Goal: Task Accomplishment & Management: Use online tool/utility

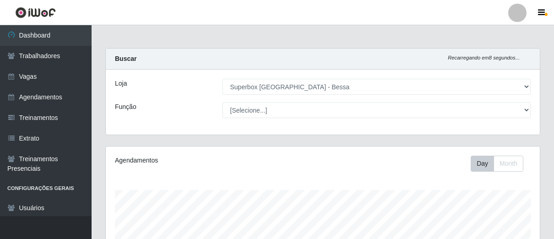
select select "206"
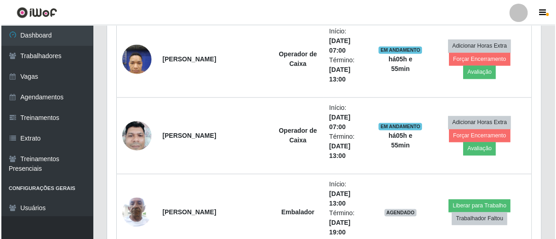
scroll to position [762, 0]
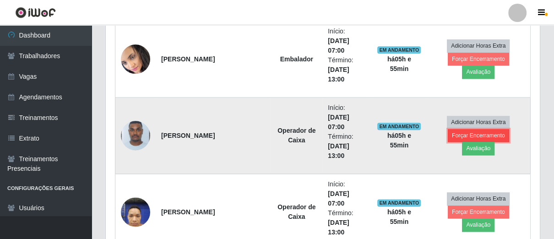
click at [447, 142] on button "Forçar Encerramento" at bounding box center [477, 135] width 61 height 13
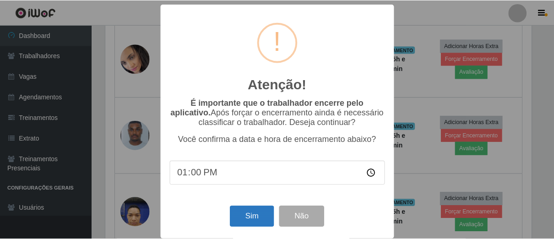
scroll to position [189, 428]
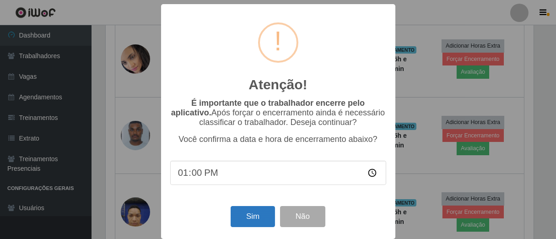
click at [246, 210] on div "Sim Não" at bounding box center [278, 216] width 216 height 26
click at [247, 214] on button "Sim" at bounding box center [253, 217] width 44 height 22
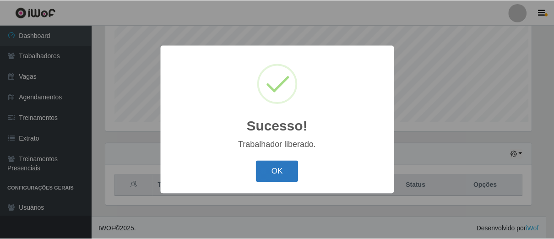
scroll to position [457367, 457129]
click at [292, 177] on button "OK" at bounding box center [278, 172] width 43 height 22
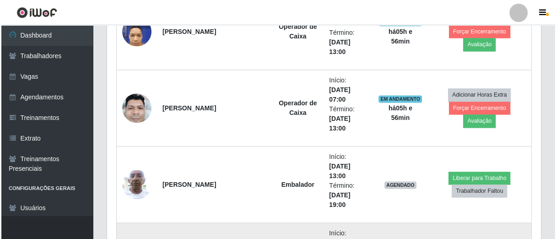
scroll to position [968, 0]
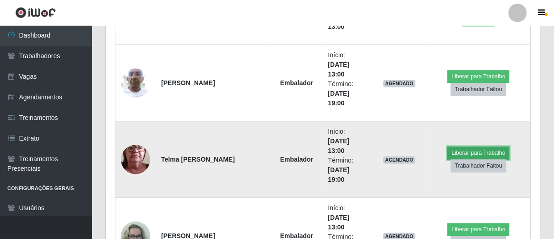
click at [467, 152] on button "Liberar para Trabalho" at bounding box center [478, 152] width 62 height 13
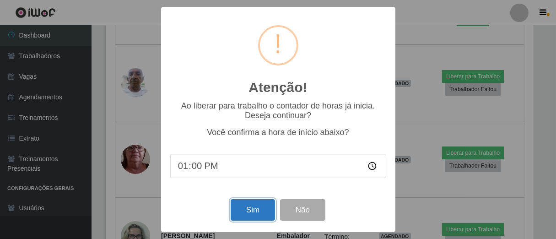
click at [245, 207] on button "Sim" at bounding box center [253, 210] width 44 height 22
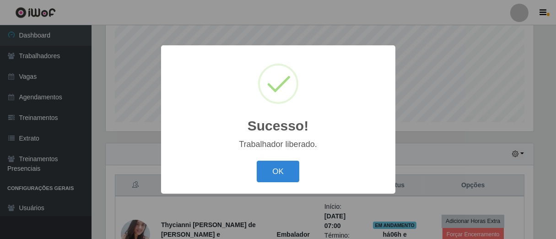
click at [257, 161] on button "OK" at bounding box center [278, 172] width 43 height 22
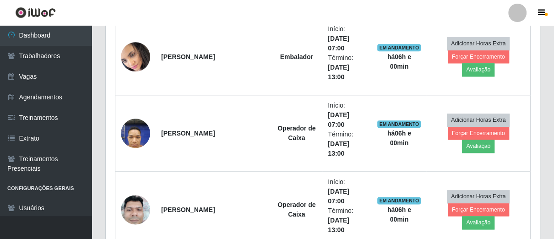
scroll to position [866, 0]
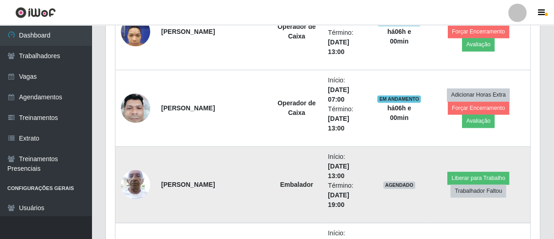
click at [134, 176] on img at bounding box center [135, 184] width 29 height 39
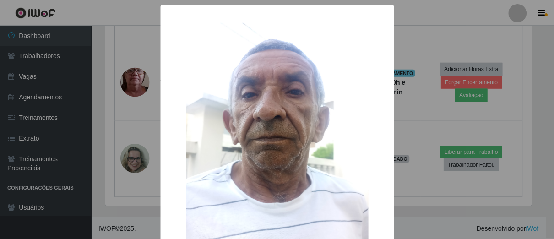
scroll to position [85, 0]
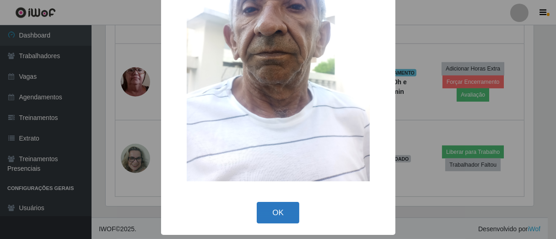
click at [280, 223] on button "OK" at bounding box center [278, 213] width 43 height 22
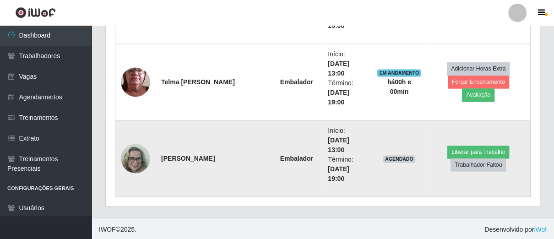
scroll to position [943, 0]
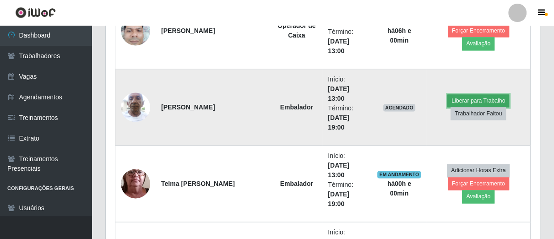
click at [482, 98] on button "Liberar para Trabalho" at bounding box center [478, 100] width 62 height 13
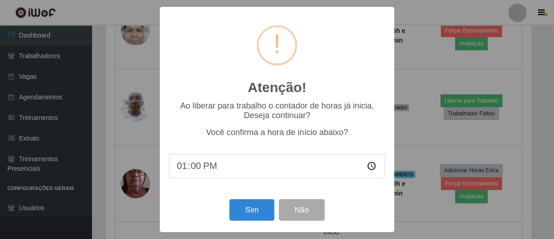
scroll to position [189, 428]
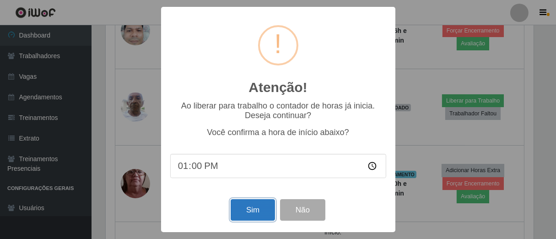
click at [265, 209] on button "Sim" at bounding box center [253, 210] width 44 height 22
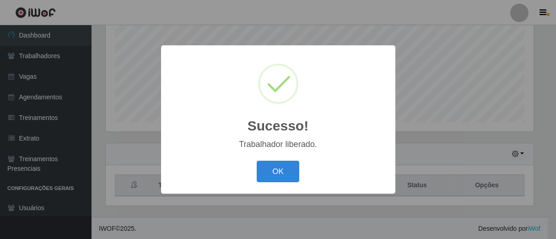
click at [257, 161] on button "OK" at bounding box center [278, 172] width 43 height 22
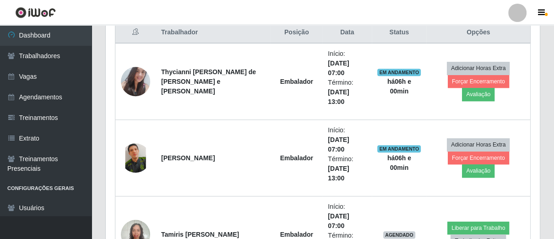
scroll to position [459, 0]
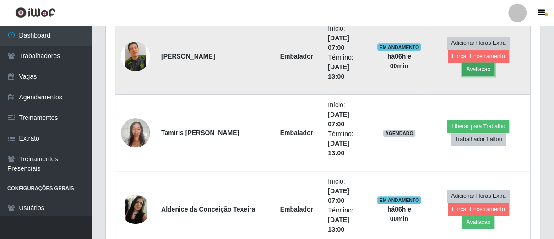
click at [494, 66] on button "Avaliação" at bounding box center [478, 69] width 32 height 13
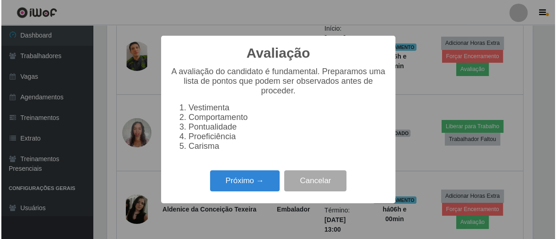
scroll to position [189, 428]
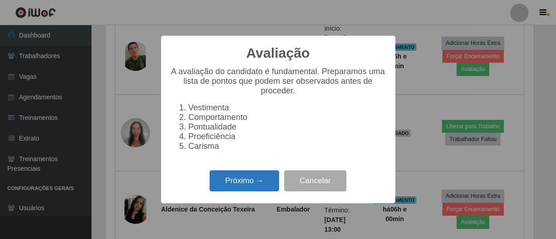
click at [271, 179] on button "Próximo →" at bounding box center [245, 181] width 70 height 22
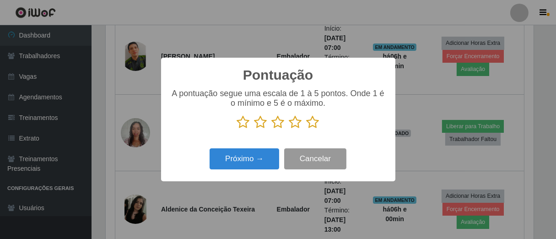
scroll to position [457367, 457129]
click at [312, 122] on icon at bounding box center [313, 122] width 13 height 14
click at [307, 129] on input "radio" at bounding box center [307, 129] width 0 height 0
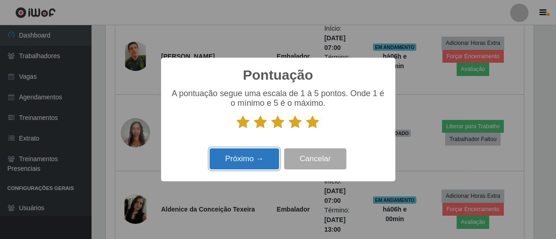
click at [264, 156] on button "Próximo →" at bounding box center [245, 159] width 70 height 22
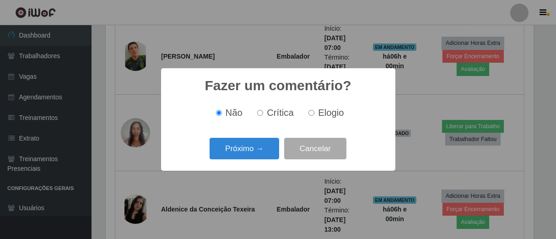
click at [264, 156] on button "Próximo →" at bounding box center [245, 149] width 70 height 22
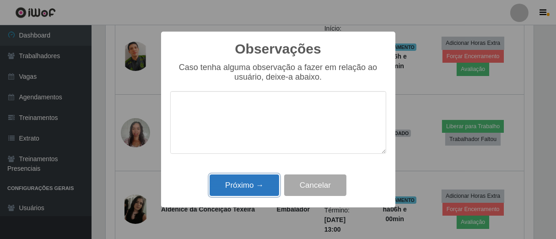
click at [256, 193] on button "Próximo →" at bounding box center [245, 185] width 70 height 22
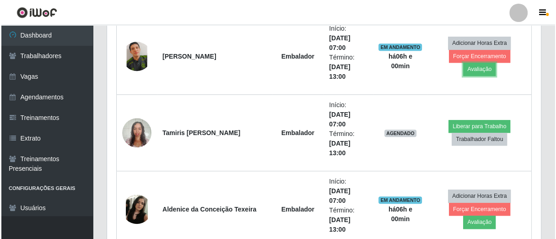
scroll to position [189, 433]
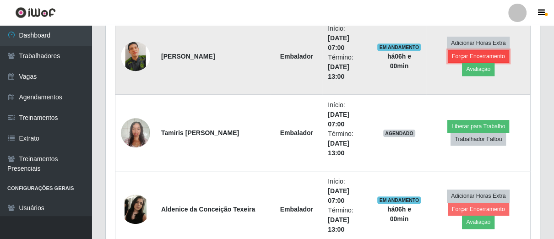
click at [468, 63] on button "Forçar Encerramento" at bounding box center [477, 56] width 61 height 13
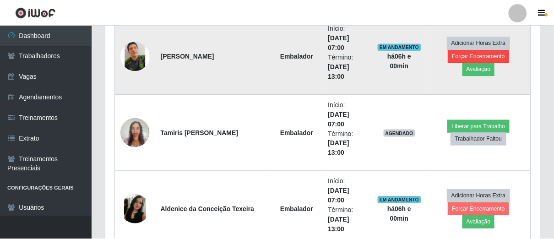
scroll to position [189, 428]
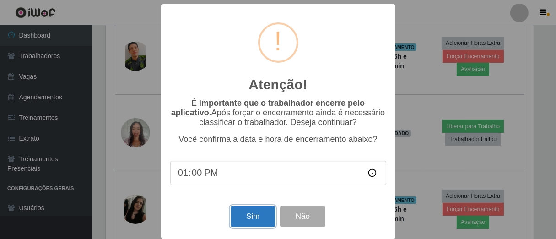
click at [263, 214] on button "Sim" at bounding box center [253, 217] width 44 height 22
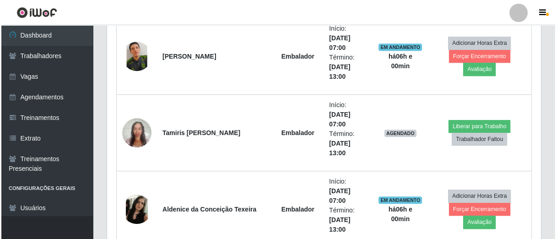
scroll to position [0, 0]
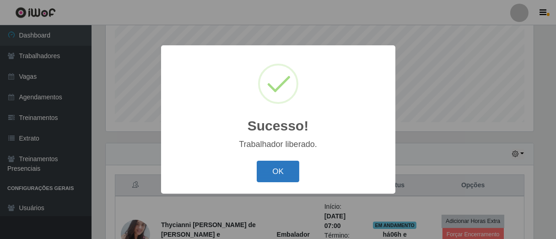
click at [277, 182] on button "OK" at bounding box center [278, 172] width 43 height 22
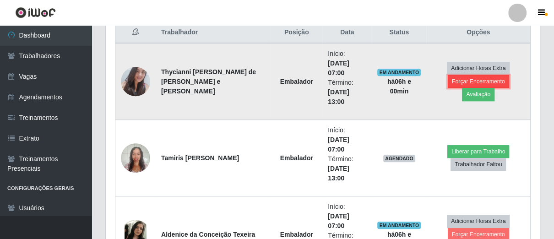
click at [457, 87] on button "Forçar Encerramento" at bounding box center [477, 81] width 61 height 13
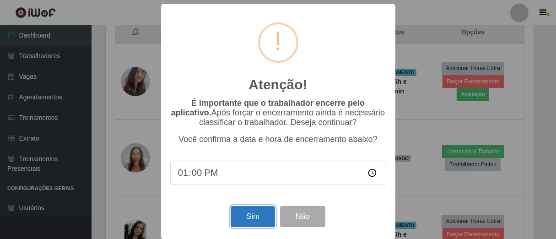
click at [245, 220] on button "Sim" at bounding box center [253, 217] width 44 height 22
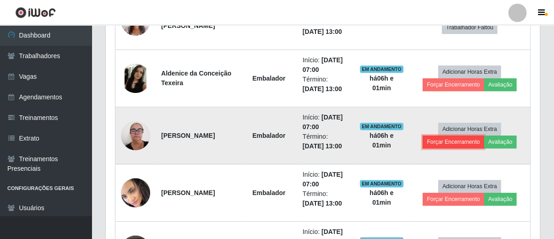
click at [461, 139] on button "Forçar Encerramento" at bounding box center [452, 141] width 61 height 13
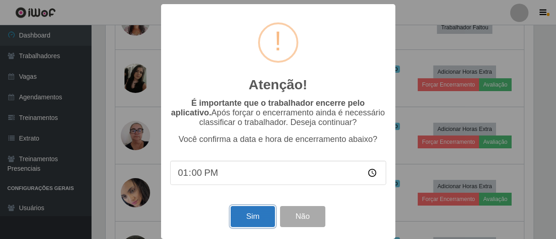
click at [260, 227] on button "Sim" at bounding box center [253, 217] width 44 height 22
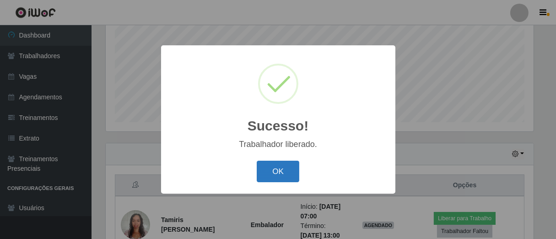
click at [283, 179] on button "OK" at bounding box center [278, 172] width 43 height 22
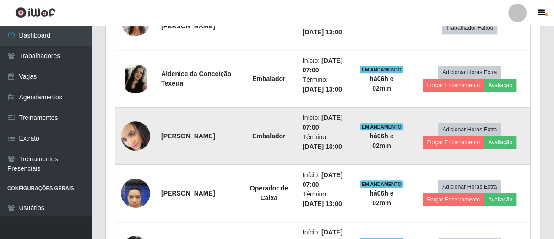
scroll to position [357, 0]
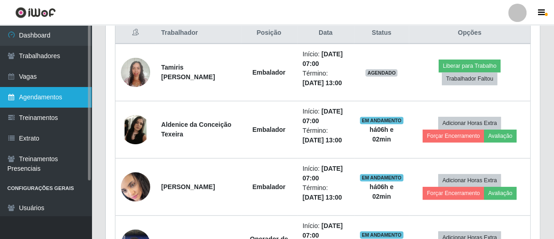
click at [43, 93] on link "Agendamentos" at bounding box center [46, 97] width 92 height 21
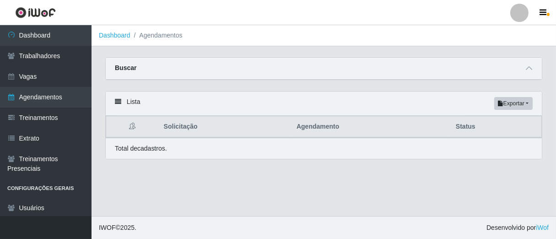
click at [534, 74] on div "Buscar" at bounding box center [324, 69] width 436 height 22
click at [529, 68] on icon at bounding box center [529, 68] width 6 height 6
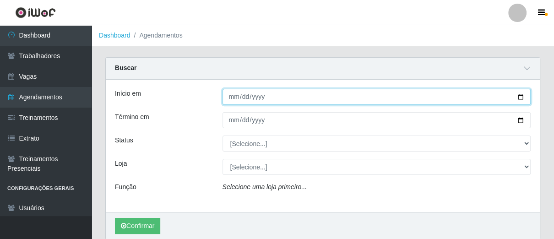
click at [388, 95] on input "Início em" at bounding box center [376, 97] width 308 height 16
type input "[DATE]"
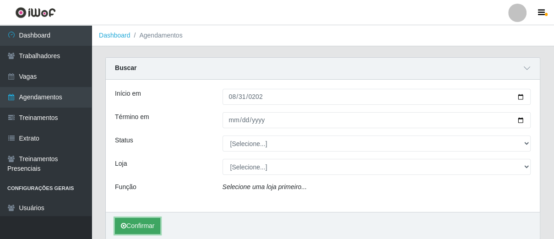
click at [145, 226] on button "Confirmar" at bounding box center [137, 226] width 45 height 16
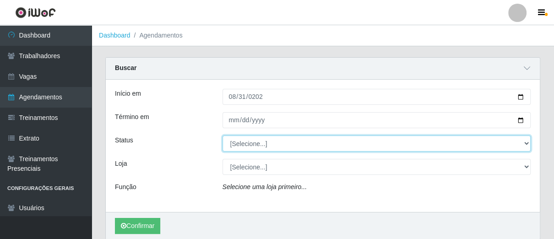
click at [334, 142] on select "[Selecione...] AGENDADO AGUARDANDO LIBERAR EM ANDAMENTO EM REVISÃO FINALIZADO C…" at bounding box center [376, 143] width 308 height 16
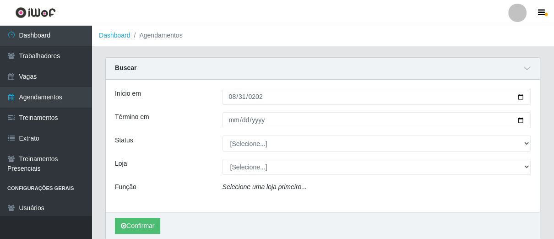
click at [200, 152] on div "Início em [DATE] Término em Status [Selecione...] AGENDADO AGUARDANDO LIBERAR E…" at bounding box center [323, 146] width 434 height 132
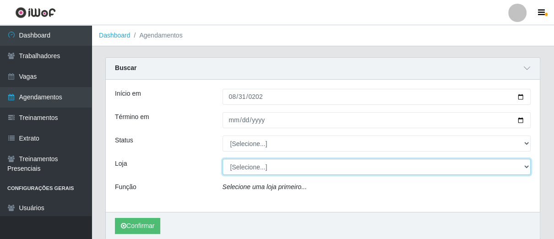
click at [253, 169] on select "[Selecione...] Superbox [GEOGRAPHIC_DATA] - Bessa" at bounding box center [376, 167] width 308 height 16
select select "206"
click at [222, 159] on select "[Selecione...] Superbox [GEOGRAPHIC_DATA] - Bessa" at bounding box center [376, 167] width 308 height 16
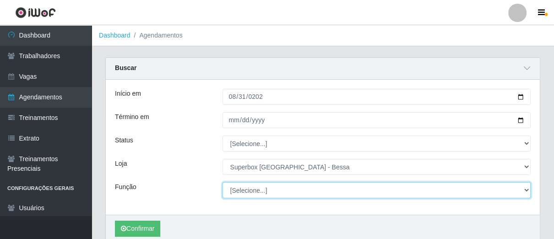
click at [264, 190] on select "[Selecione...] ASG ASG + ASG ++ Embalador Embalador + Embalador ++ Operador de …" at bounding box center [376, 190] width 308 height 16
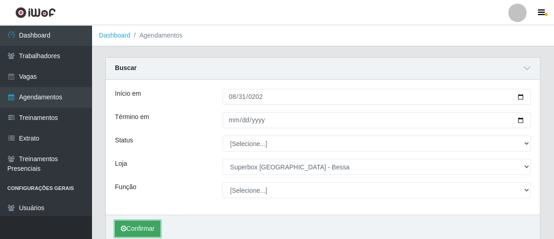
click at [119, 224] on button "Confirmar" at bounding box center [137, 229] width 45 height 16
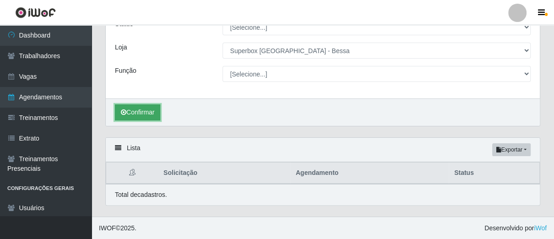
click at [130, 112] on button "Confirmar" at bounding box center [137, 112] width 45 height 16
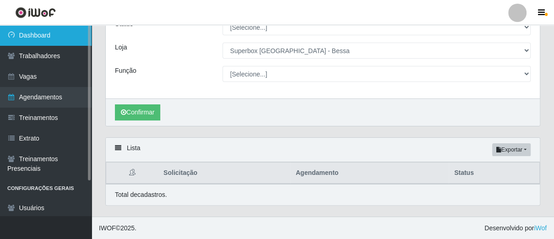
click at [53, 37] on link "Dashboard" at bounding box center [46, 35] width 92 height 21
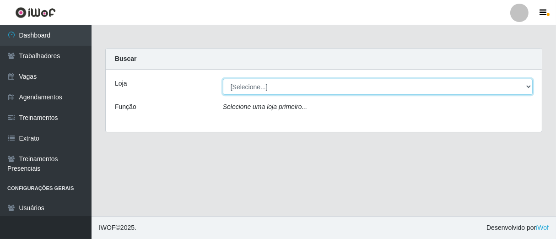
click at [523, 88] on select "[Selecione...] Superbox [GEOGRAPHIC_DATA] - Bessa" at bounding box center [378, 87] width 310 height 16
select select "206"
click at [223, 79] on select "[Selecione...] Superbox [GEOGRAPHIC_DATA] - Bessa" at bounding box center [378, 87] width 310 height 16
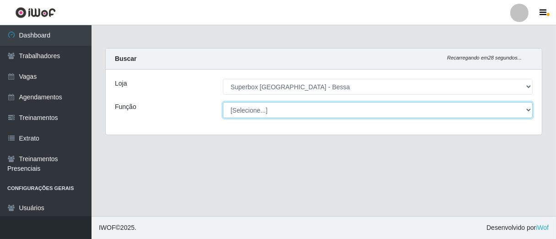
click at [360, 106] on select "[Selecione...] ASG ASG + ASG ++ Embalador Embalador + Embalador ++ Operador de …" at bounding box center [378, 110] width 310 height 16
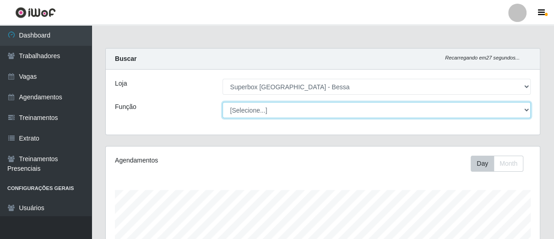
scroll to position [189, 433]
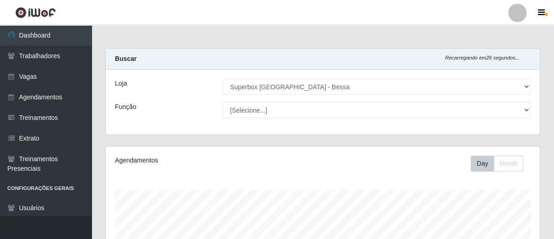
click at [121, 139] on div "Carregando... Buscar Recarregando em 26 segundos... Loja [Selecione...] Superbo…" at bounding box center [322, 97] width 448 height 98
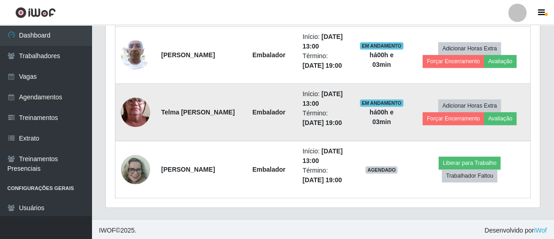
scroll to position [663, 0]
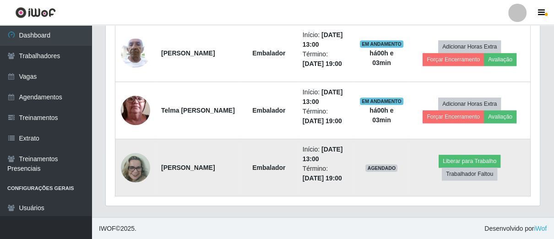
click at [149, 165] on img at bounding box center [135, 167] width 29 height 52
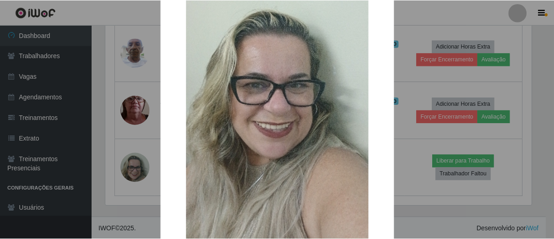
scroll to position [167, 0]
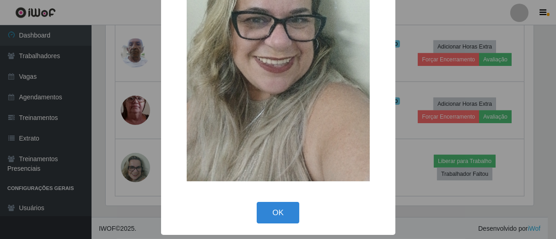
click at [262, 200] on div "OK Cancel" at bounding box center [278, 212] width 216 height 26
click at [262, 209] on button "OK" at bounding box center [278, 213] width 43 height 22
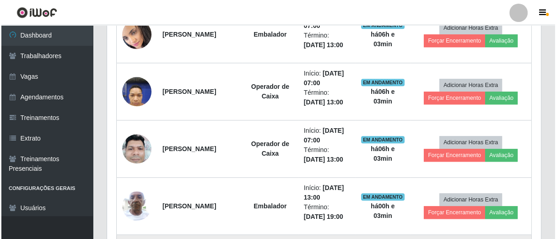
scroll to position [408, 0]
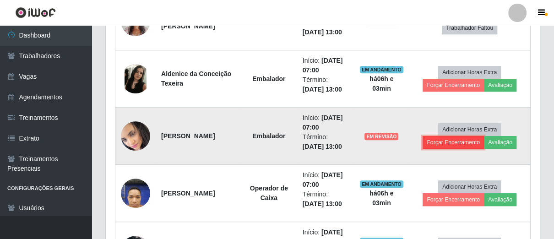
click at [473, 140] on button "Forçar Encerramento" at bounding box center [452, 142] width 61 height 13
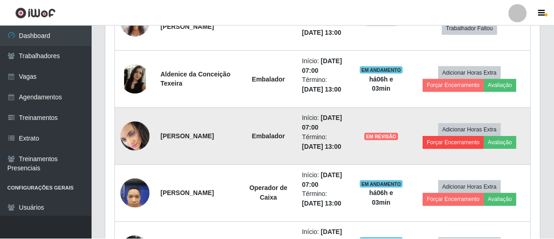
scroll to position [189, 428]
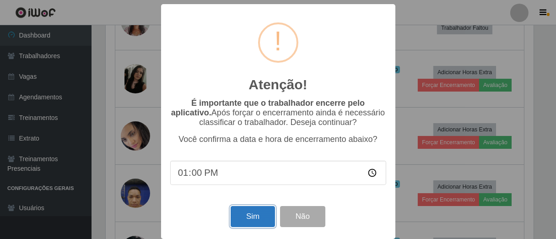
click at [248, 220] on button "Sim" at bounding box center [253, 217] width 44 height 22
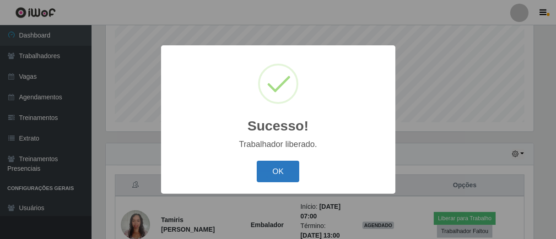
click at [286, 174] on button "OK" at bounding box center [278, 172] width 43 height 22
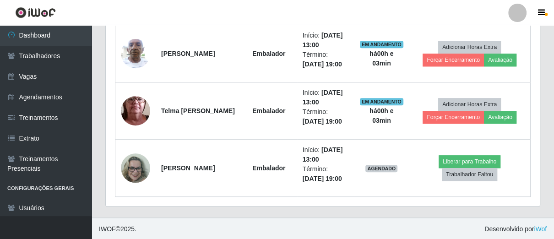
scroll to position [453, 0]
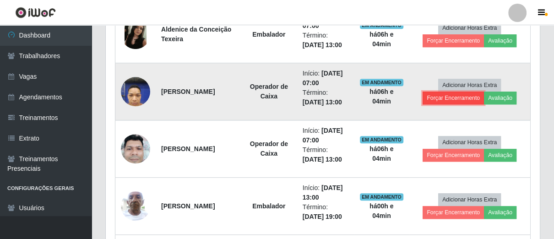
click at [434, 96] on button "Forçar Encerramento" at bounding box center [452, 98] width 61 height 13
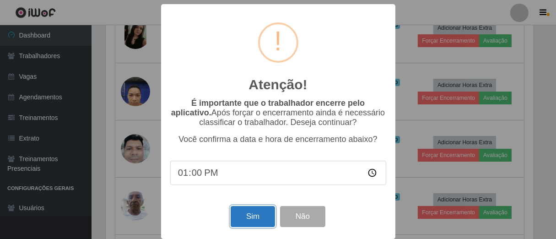
click at [256, 215] on button "Sim" at bounding box center [253, 217] width 44 height 22
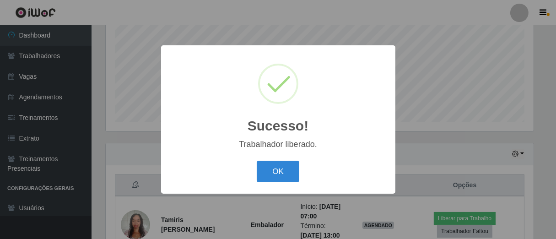
click at [257, 161] on button "OK" at bounding box center [278, 172] width 43 height 22
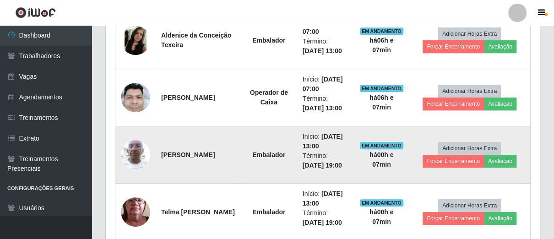
scroll to position [345, 0]
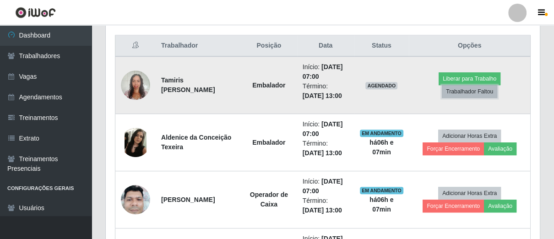
click at [458, 89] on button "Trabalhador Faltou" at bounding box center [469, 91] width 55 height 13
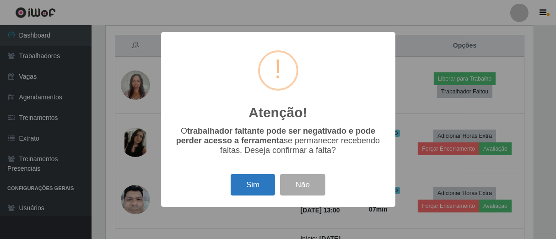
click at [247, 185] on button "Sim" at bounding box center [253, 185] width 44 height 22
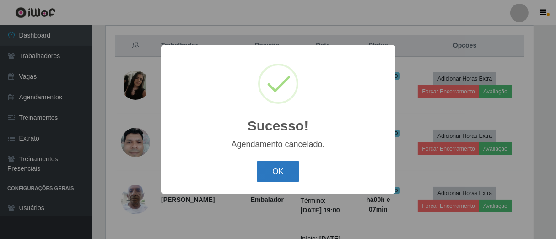
click at [285, 167] on button "OK" at bounding box center [278, 172] width 43 height 22
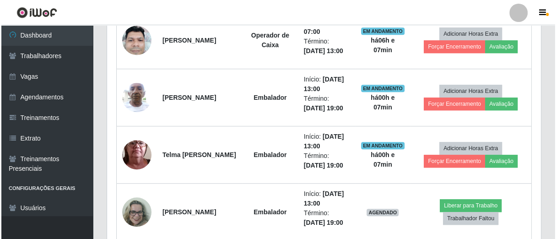
scroll to position [491, 0]
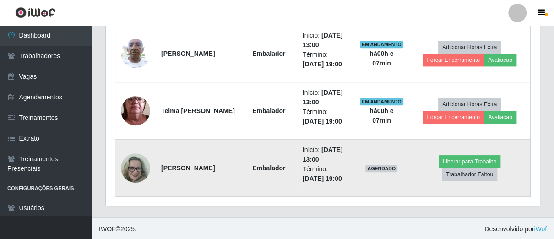
click at [138, 169] on img at bounding box center [135, 168] width 29 height 52
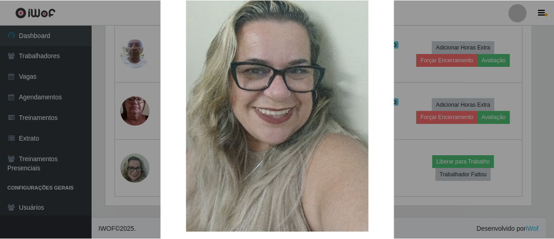
scroll to position [167, 0]
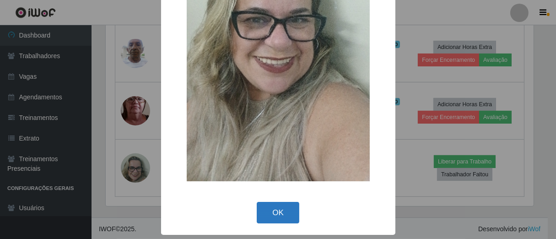
click at [283, 206] on button "OK" at bounding box center [278, 213] width 43 height 22
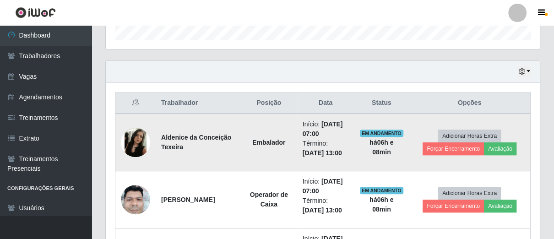
scroll to position [389, 0]
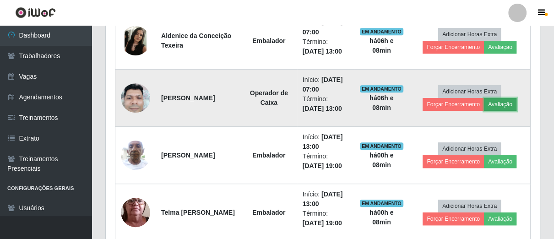
click at [499, 101] on button "Avaliação" at bounding box center [500, 104] width 32 height 13
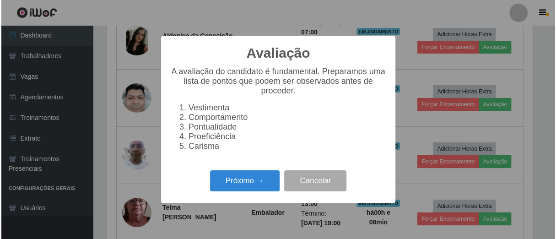
scroll to position [189, 428]
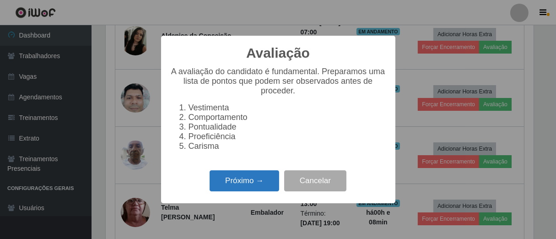
click at [240, 188] on button "Próximo →" at bounding box center [245, 181] width 70 height 22
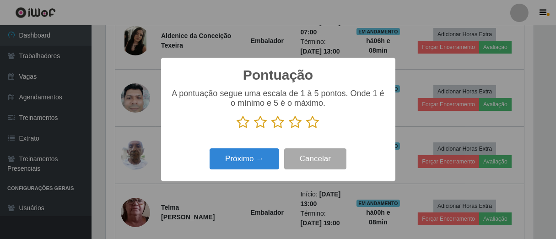
scroll to position [457367, 457129]
click at [311, 124] on icon at bounding box center [313, 122] width 13 height 14
click at [307, 129] on input "radio" at bounding box center [307, 129] width 0 height 0
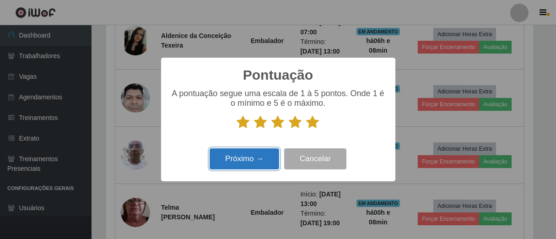
click at [253, 159] on button "Próximo →" at bounding box center [245, 159] width 70 height 22
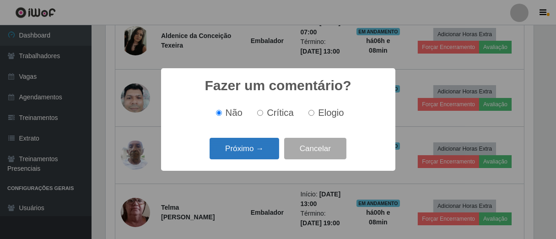
click at [263, 150] on button "Próximo →" at bounding box center [245, 149] width 70 height 22
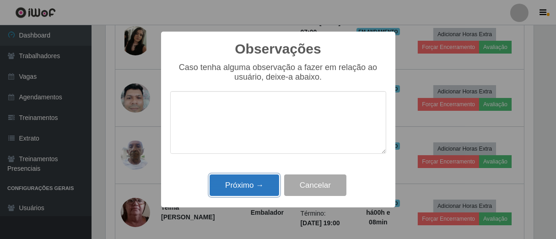
click at [270, 191] on button "Próximo →" at bounding box center [245, 185] width 70 height 22
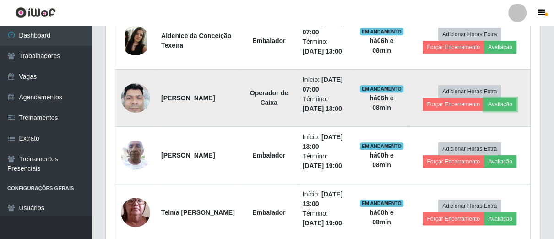
scroll to position [189, 433]
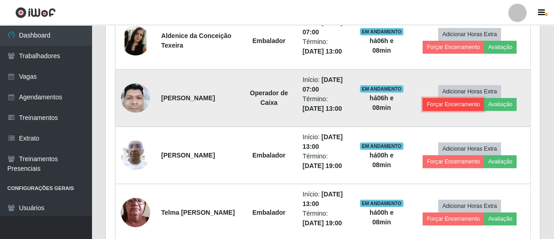
click at [450, 108] on button "Forçar Encerramento" at bounding box center [452, 104] width 61 height 13
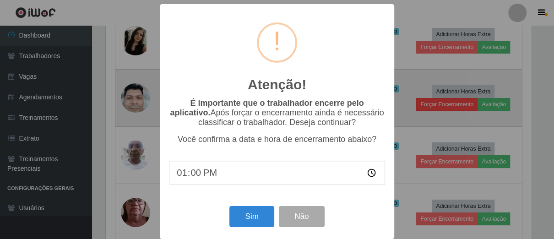
scroll to position [189, 428]
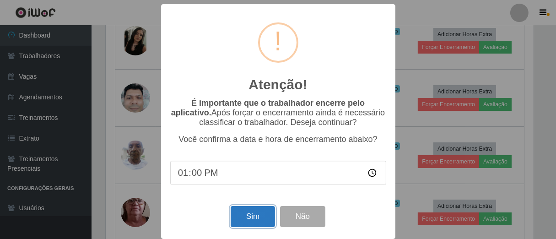
click at [251, 216] on button "Sim" at bounding box center [253, 217] width 44 height 22
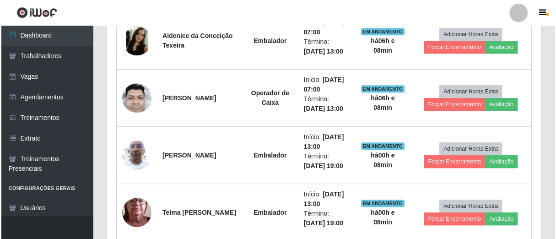
scroll to position [205, 0]
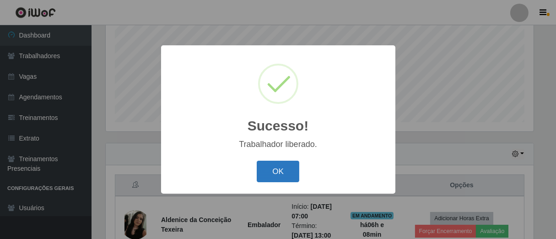
drag, startPoint x: 252, startPoint y: 167, endPoint x: 281, endPoint y: 164, distance: 29.4
click at [263, 167] on div "OK Cancel" at bounding box center [278, 171] width 216 height 26
click at [289, 162] on button "OK" at bounding box center [278, 172] width 43 height 22
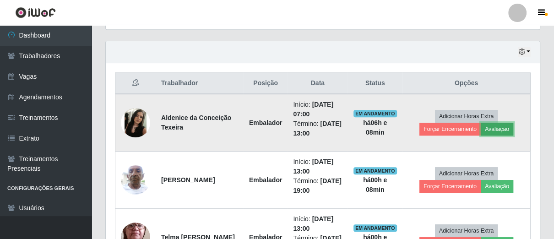
click at [491, 134] on button "Avaliação" at bounding box center [496, 129] width 32 height 13
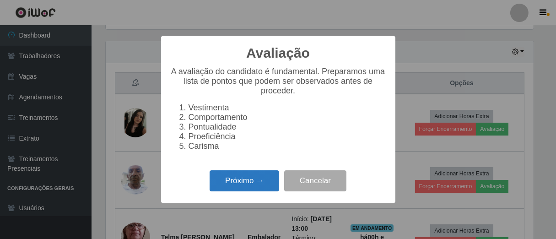
click at [241, 184] on button "Próximo →" at bounding box center [245, 181] width 70 height 22
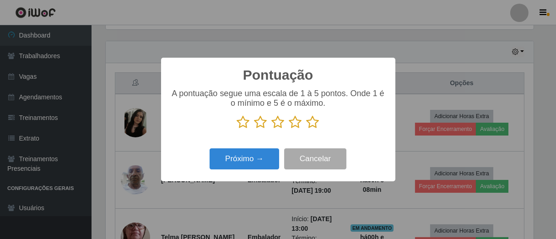
click at [310, 124] on icon at bounding box center [313, 122] width 13 height 14
click at [307, 129] on input "radio" at bounding box center [307, 129] width 0 height 0
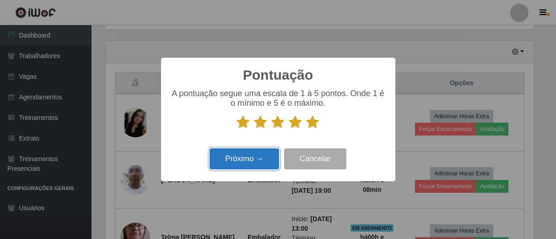
click at [259, 157] on button "Próximo →" at bounding box center [245, 159] width 70 height 22
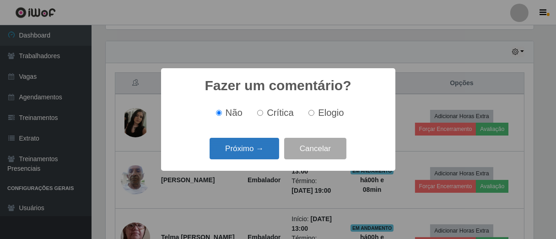
click at [266, 151] on button "Próximo →" at bounding box center [245, 149] width 70 height 22
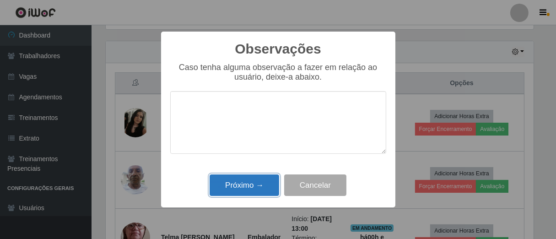
click at [264, 181] on button "Próximo →" at bounding box center [245, 185] width 70 height 22
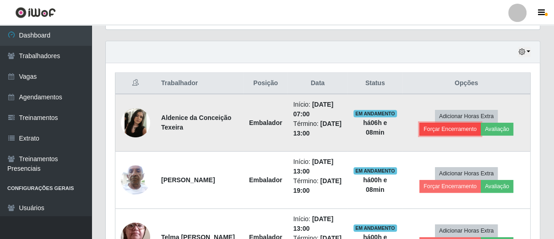
click at [449, 128] on button "Forçar Encerramento" at bounding box center [449, 129] width 61 height 13
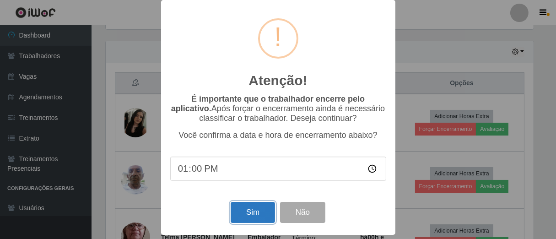
click at [253, 212] on button "Sim" at bounding box center [253, 213] width 44 height 22
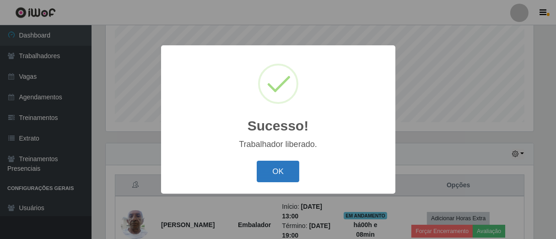
click at [277, 162] on button "OK" at bounding box center [278, 172] width 43 height 22
